Goal: Information Seeking & Learning: Learn about a topic

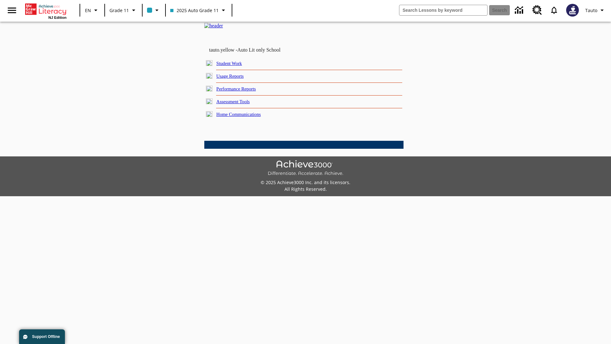
click at [235, 79] on link "Usage Reports" at bounding box center [229, 75] width 27 height 5
click at [0, 0] on link "Which of my students are using the program?" at bounding box center [0, 0] width 0 height 0
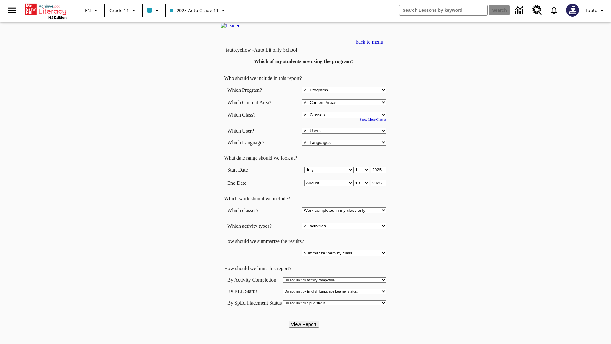
select select "11133141"
click at [345, 134] on select "All Users Puma, Sautoen Puma, Sautoes Puma, Sautoss Twoclasses, Sautoen Twoscho…" at bounding box center [344, 131] width 84 height 6
select select "21437114"
click at [304, 320] on input "View Report" at bounding box center [304, 323] width 31 height 7
click at [383, 45] on link "back to menu" at bounding box center [369, 41] width 27 height 5
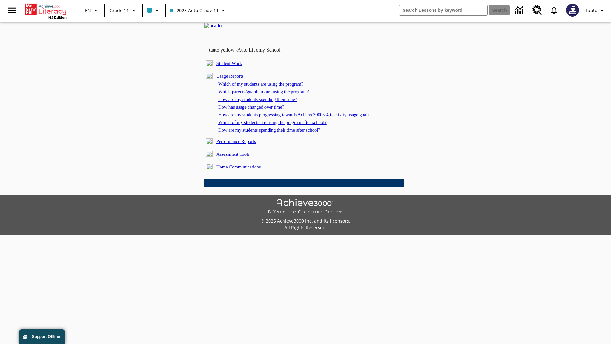
click at [270, 94] on link "Which parents/guardians are using the program?" at bounding box center [263, 91] width 90 height 5
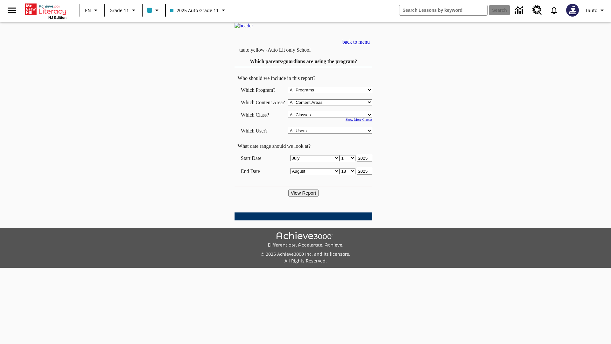
click at [332, 118] on select "Select a Class: All Classes 2025 Auto Grade 11 205 Auto Grade 11 Room 123 Empty…" at bounding box center [330, 115] width 84 height 6
select select "11133141"
click at [332, 134] on select "All Users Puma, Sautoen Puma, Sautoes Puma, Sautoss Twoclasses, Sautoen Twoclas…" at bounding box center [330, 131] width 84 height 6
select select "21437114"
click at [304, 196] on input "View Report" at bounding box center [303, 192] width 31 height 7
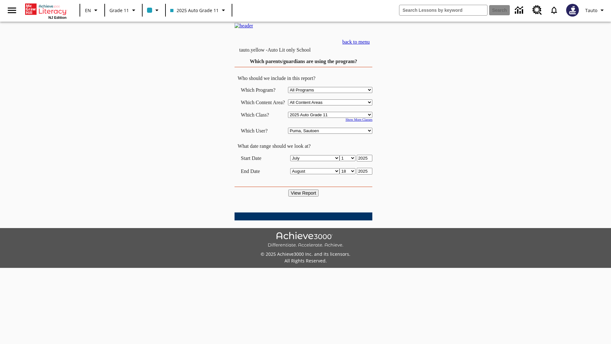
click at [370, 45] on link "back to menu" at bounding box center [355, 41] width 27 height 5
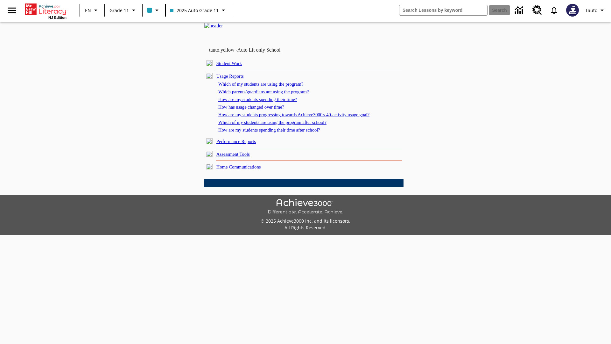
click at [264, 102] on link "How are my students spending their time?" at bounding box center [257, 99] width 79 height 5
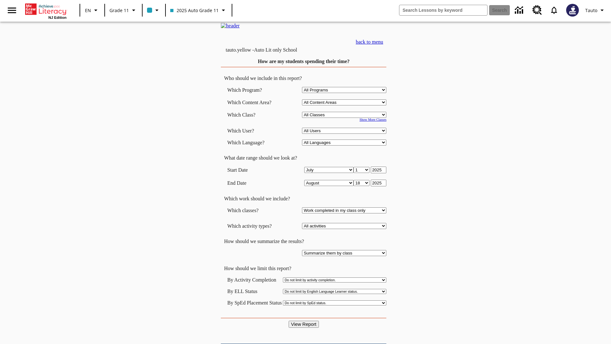
click at [345, 118] on select "Select a Class: All Classes 2025 Auto Grade 11 205 Auto Grade 11 Room 123 Empty…" at bounding box center [344, 115] width 84 height 6
select select "11133141"
select select "21437114"
click input "View Report"
click link "back to menu"
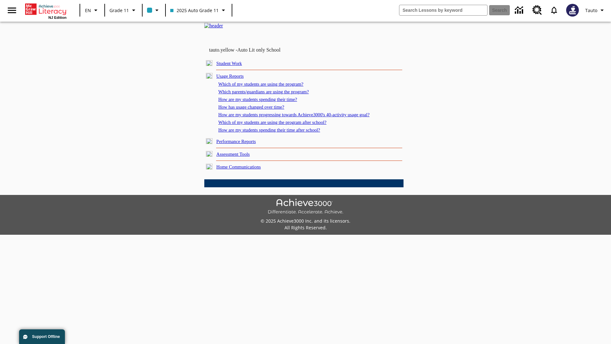
click at [256, 109] on link "How has usage changed over time?" at bounding box center [251, 106] width 66 height 5
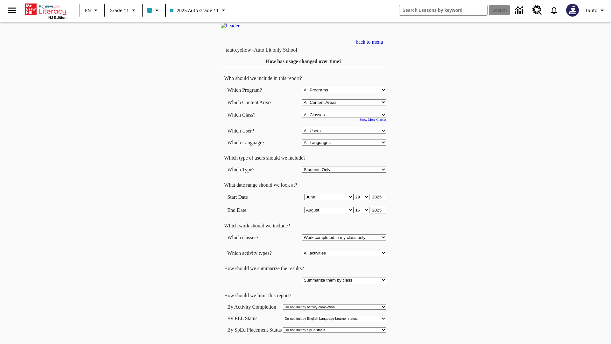
click at [345, 118] on select "Select a Class: All Classes 2025 Auto Grade 11 205 Auto Grade 11 Room 123 Empty…" at bounding box center [344, 115] width 84 height 6
select select "11133141"
click at [345, 134] on select "All Users Puma, Sautoen Puma, Sautoes Puma, Sautoss Twoclasses, Sautoen Twoscho…" at bounding box center [344, 131] width 84 height 6
select select "21437114"
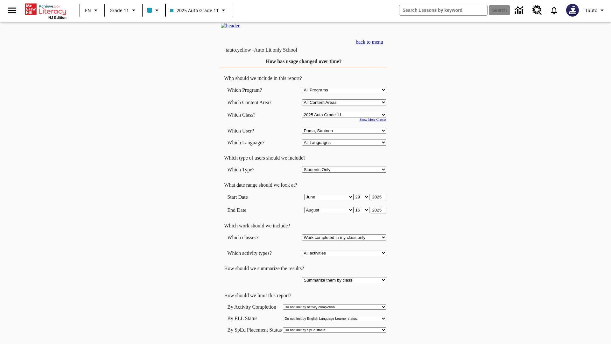
click at [383, 45] on link "back to menu" at bounding box center [369, 41] width 27 height 5
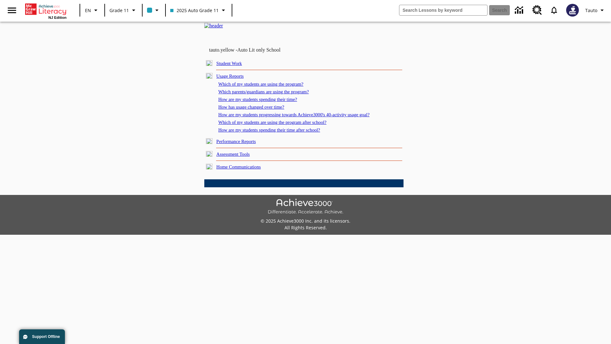
click at [305, 117] on link "How are my students progressing towards Achieve3000's 40-activity usage goal?" at bounding box center [293, 114] width 151 height 5
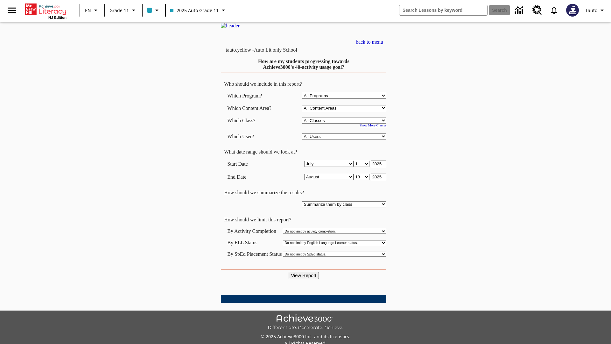
select select "11133141"
click at [345, 139] on select "All Users Puma, Sautoen Puma, Sautoes Puma, Sautoss Twoclasses, Sautoen Twoscho…" at bounding box center [344, 136] width 84 height 6
select select "21437114"
click at [304, 272] on input "View Report" at bounding box center [304, 275] width 31 height 7
click at [383, 45] on link "back to menu" at bounding box center [369, 41] width 27 height 5
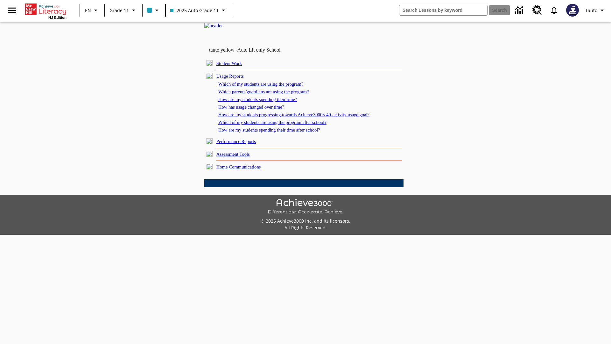
click at [280, 125] on link "Which of my students are using the program after school?" at bounding box center [272, 122] width 108 height 5
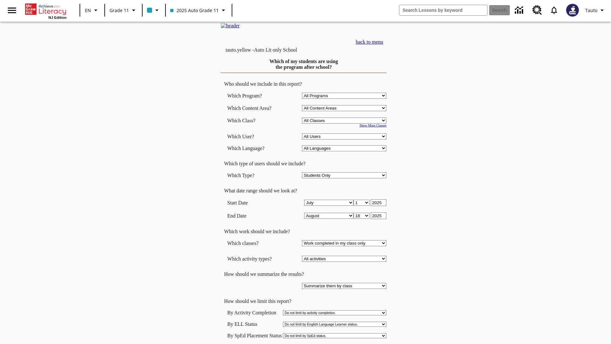
click at [345, 123] on select "Select a Class: All Classes 2025 Auto Grade 11 205 Auto Grade 11 Room 123 Empty…" at bounding box center [344, 120] width 84 height 6
select select "11133141"
click at [345, 139] on select "All Users Puma, Sautoen Puma, Sautoes Puma, Sautoss Twoclasses, Sautoen Twoscho…" at bounding box center [344, 136] width 84 height 6
select select "21437114"
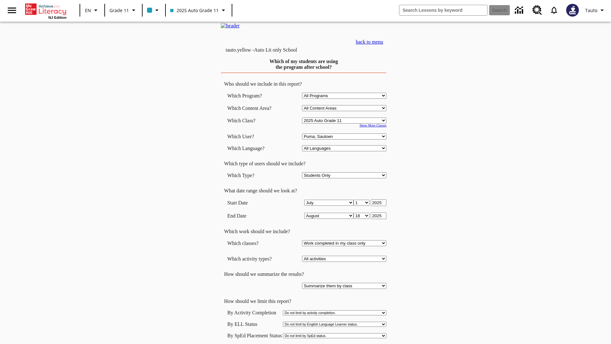
scroll to position [1, 0]
click at [383, 44] on link "back to menu" at bounding box center [369, 40] width 27 height 5
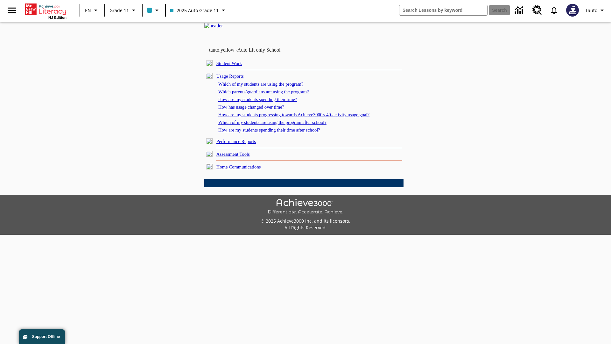
click at [277, 132] on link "How are my students spending their time after school?" at bounding box center [269, 129] width 102 height 5
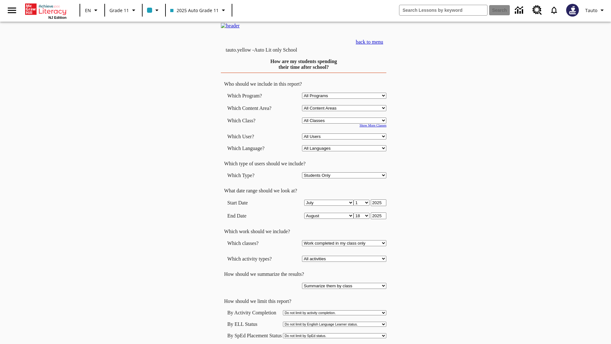
click at [345, 123] on select "Select a Class: All Classes 2025 Auto Grade 11 205 Auto Grade 11 Room 123 Empty…" at bounding box center [344, 120] width 84 height 6
select select "11133141"
click at [345, 139] on select "All Users Puma, Sautoen Puma, Sautoes Puma, Sautoss Twoclasses, Sautoen Twoscho…" at bounding box center [344, 136] width 84 height 6
select select "21437114"
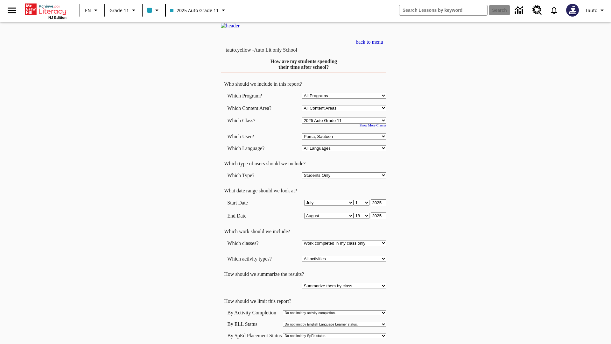
scroll to position [1, 0]
click at [383, 44] on link "back to menu" at bounding box center [369, 40] width 27 height 5
